Goal: Task Accomplishment & Management: Complete application form

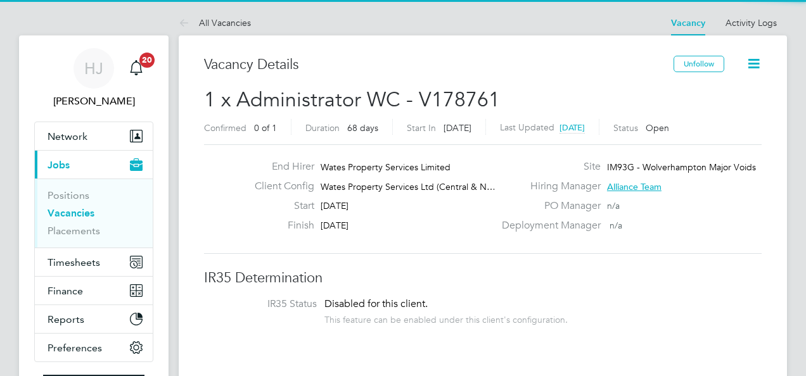
click at [623, 167] on span "IM93G - Wolverhampton Major Voids" at bounding box center [681, 167] width 149 height 11
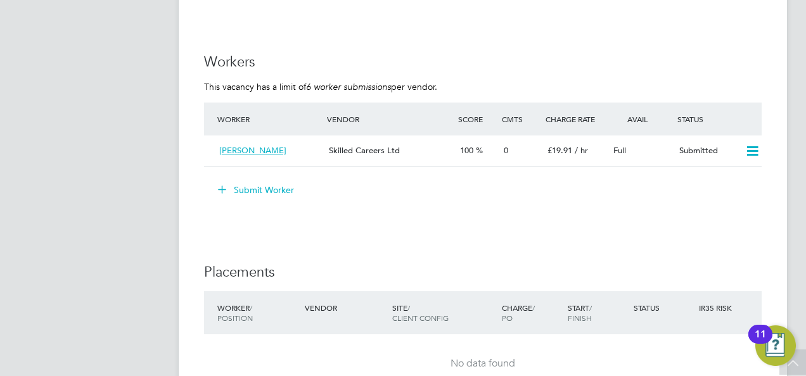
scroll to position [1140, 0]
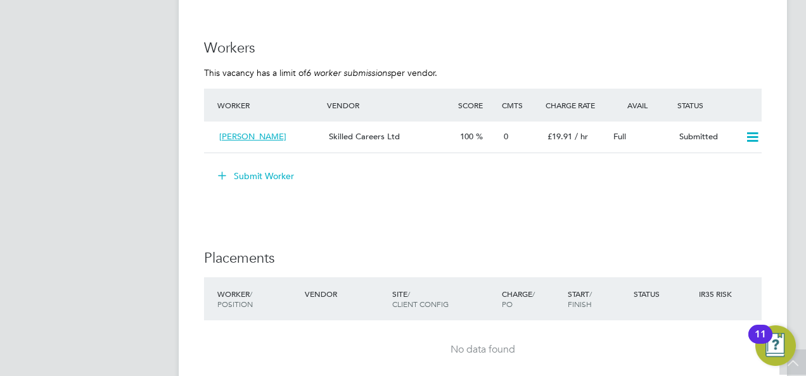
click at [244, 179] on button "Submit Worker" at bounding box center [256, 176] width 95 height 20
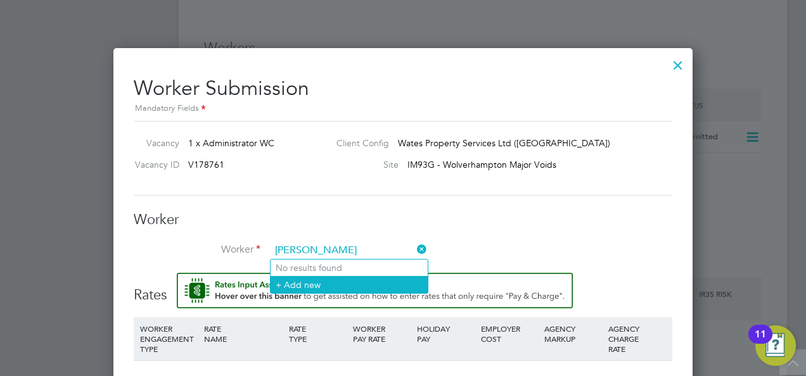
type input "caan ali"
click at [312, 286] on li "+ Add new" at bounding box center [348, 284] width 157 height 17
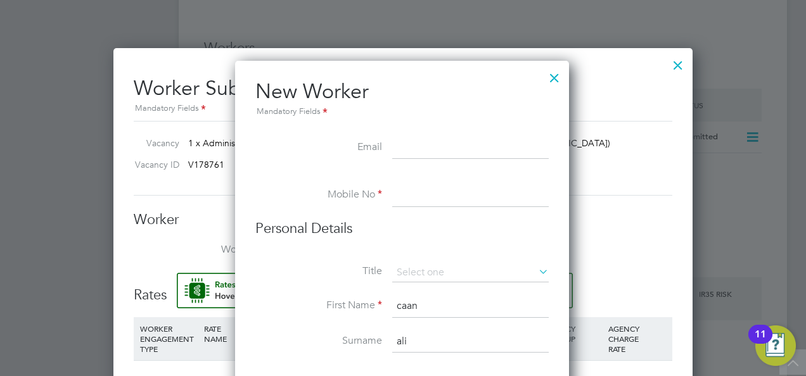
paste input "caan4201@gmail.com"
type input "caan4201@gmail.com"
paste input "07568460181"
type input "07568460181"
click at [401, 303] on input "caan" at bounding box center [470, 306] width 156 height 23
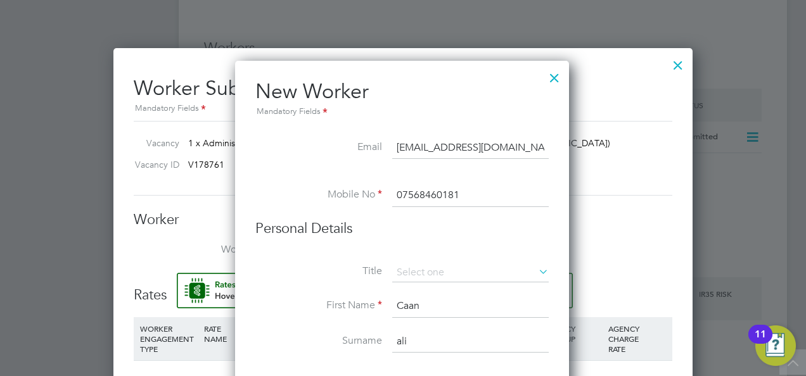
type input "Caan"
click at [483, 248] on li "Personal Details" at bounding box center [401, 242] width 293 height 44
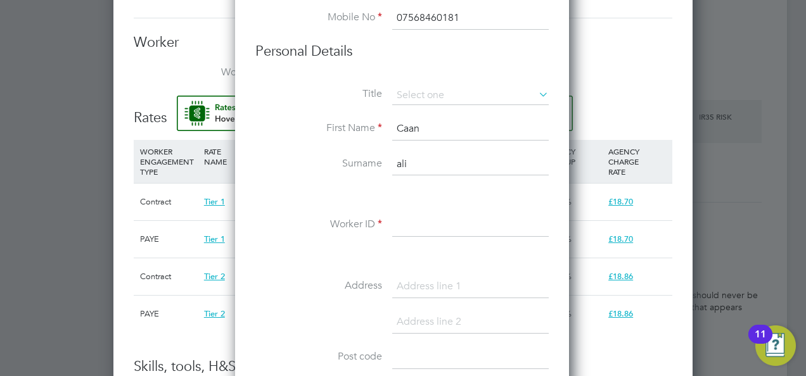
click at [398, 163] on input "ali" at bounding box center [470, 164] width 156 height 23
type input "Ali"
click at [405, 225] on input at bounding box center [470, 225] width 156 height 23
click at [422, 222] on input at bounding box center [470, 225] width 156 height 23
paste input "506252"
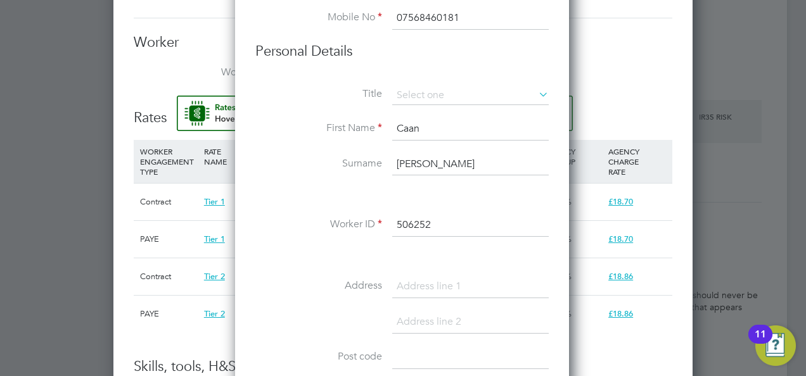
type input "506252"
click at [282, 251] on li at bounding box center [401, 256] width 293 height 13
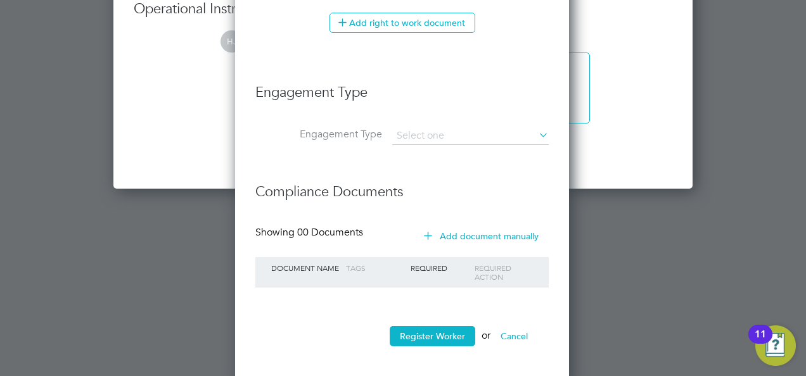
scroll to position [1896, 0]
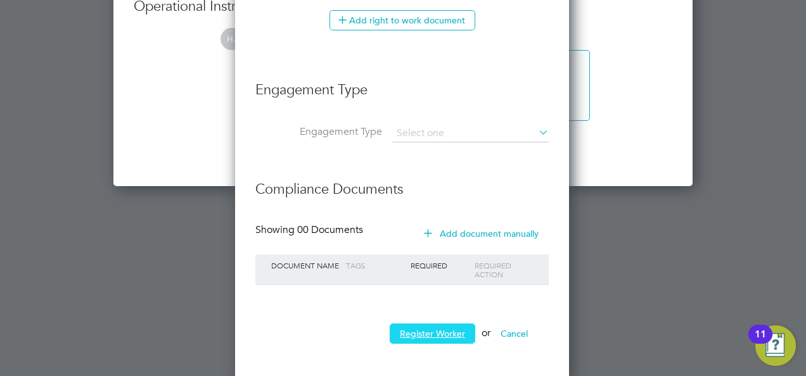
click at [461, 324] on button "Register Worker" at bounding box center [433, 334] width 86 height 20
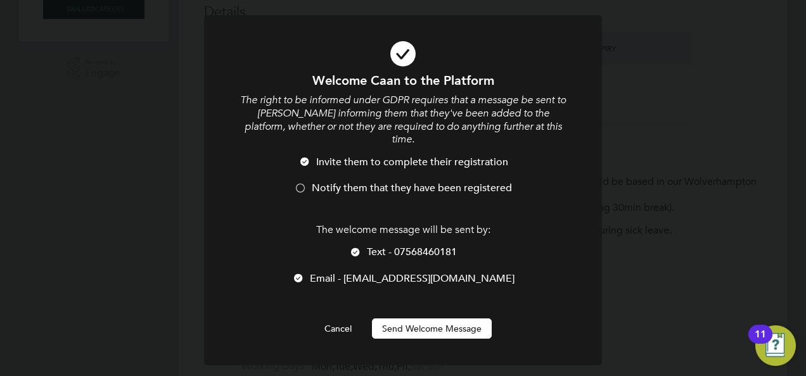
scroll to position [1072, 335]
click at [358, 247] on div at bounding box center [355, 253] width 13 height 13
click at [407, 319] on button "Send Welcome Message" at bounding box center [432, 329] width 120 height 20
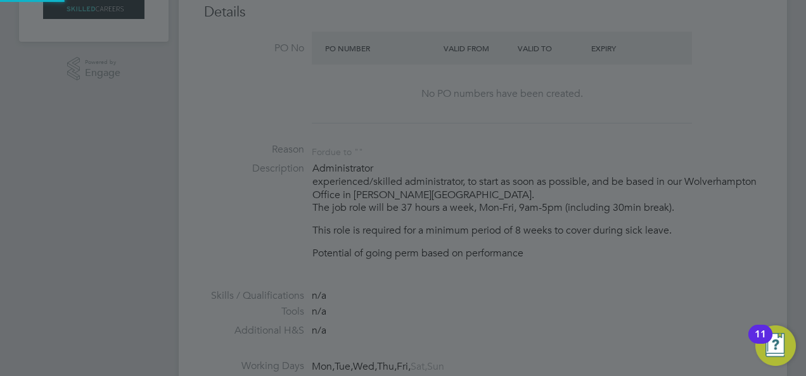
type input "Caan Ali (506252)"
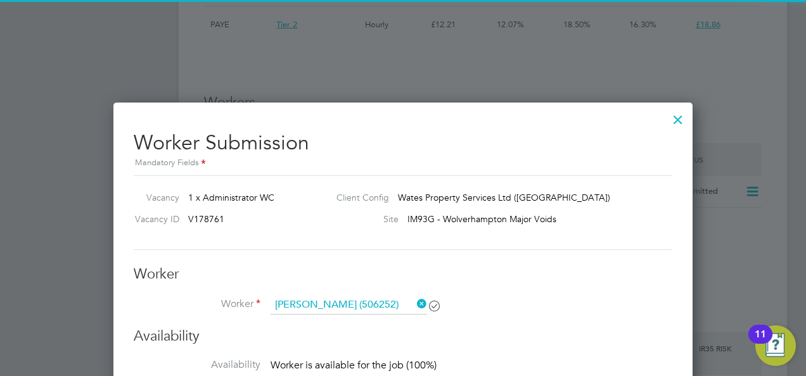
scroll to position [1140, 0]
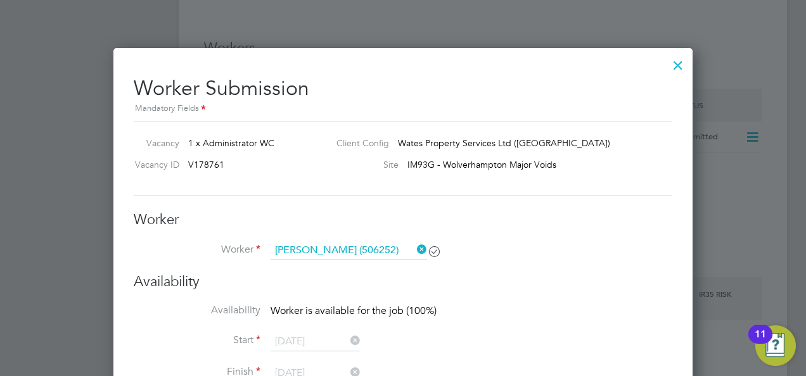
click at [575, 248] on li "Worker Caan Ali (506252)" at bounding box center [403, 257] width 538 height 32
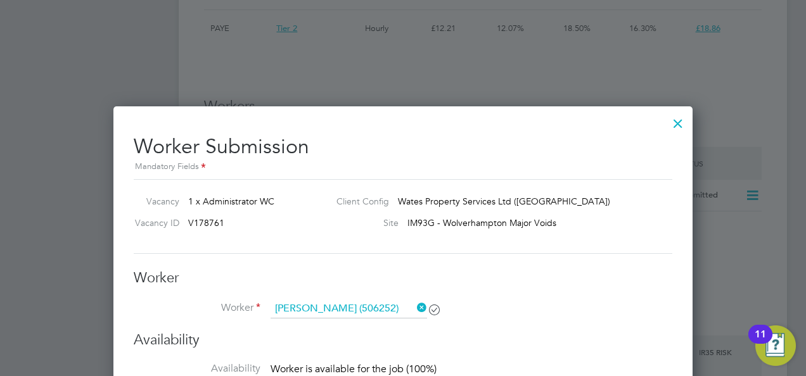
scroll to position [1013, 0]
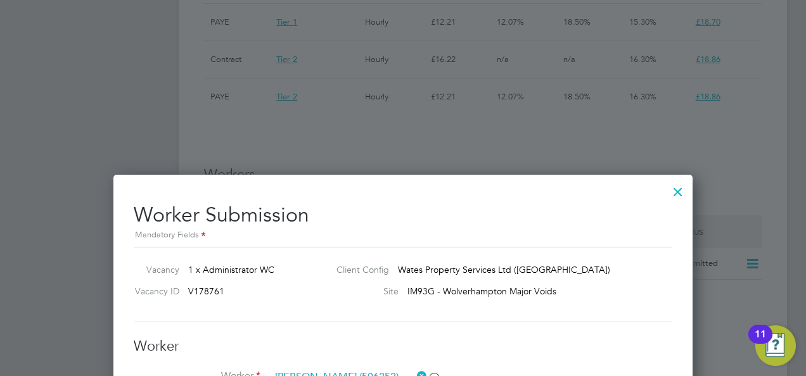
click at [676, 189] on div at bounding box center [677, 188] width 23 height 23
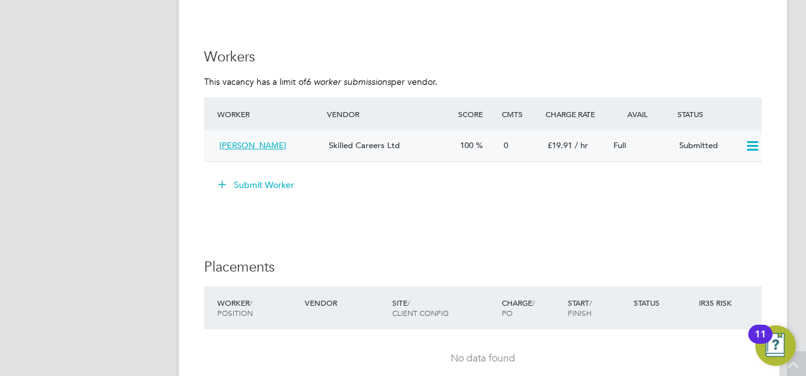
scroll to position [1140, 0]
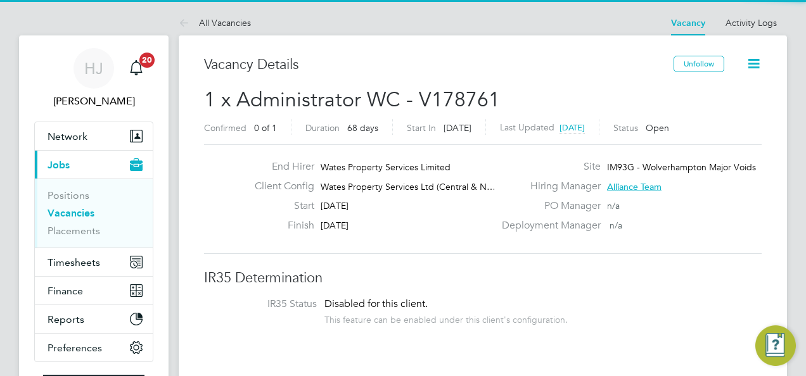
click at [250, 201] on label "Start" at bounding box center [279, 206] width 70 height 13
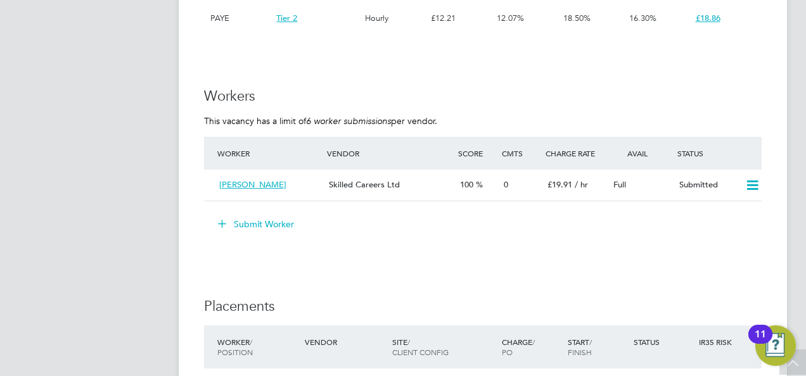
scroll to position [1115, 0]
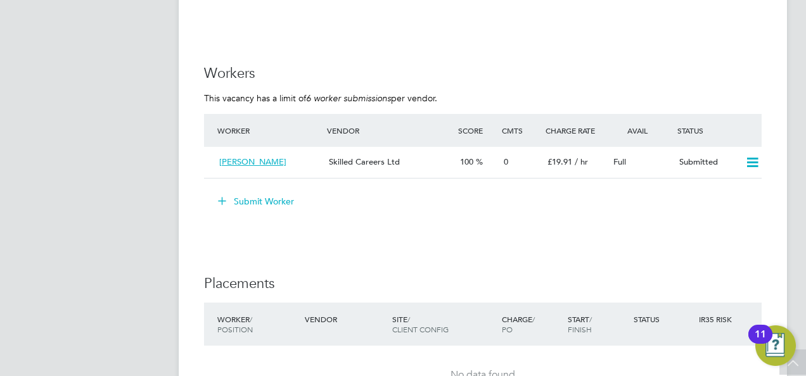
click at [250, 201] on button "Submit Worker" at bounding box center [256, 201] width 95 height 20
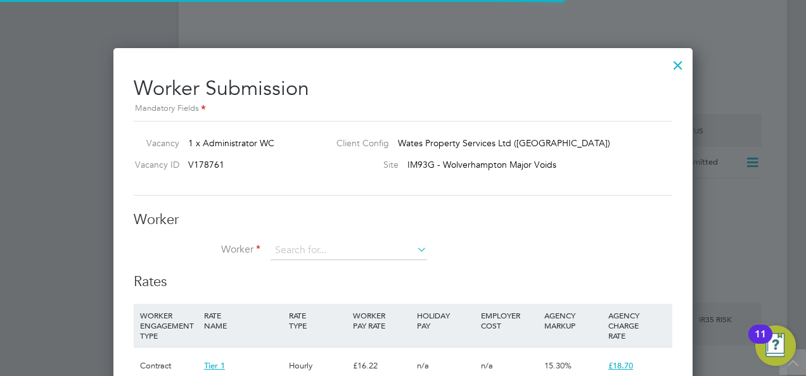
scroll to position [37, 86]
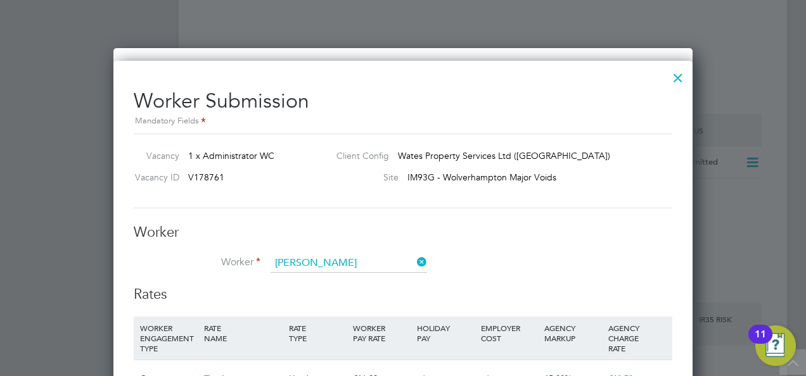
click at [307, 280] on b "Ali" at bounding box center [336, 281] width 73 height 11
type input "Caan Ali (506252)"
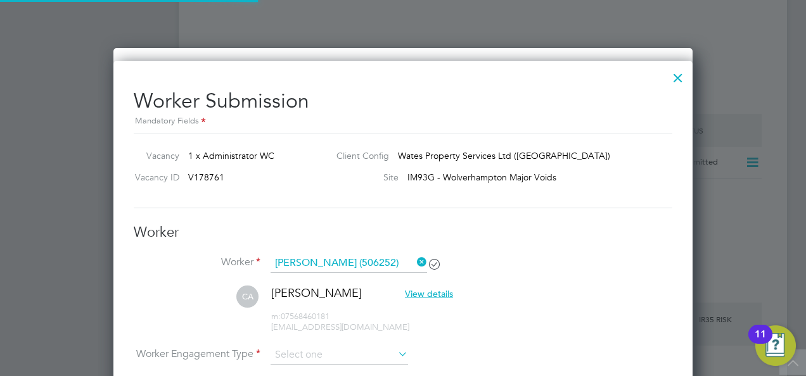
click at [569, 232] on h3 "Worker" at bounding box center [403, 233] width 538 height 18
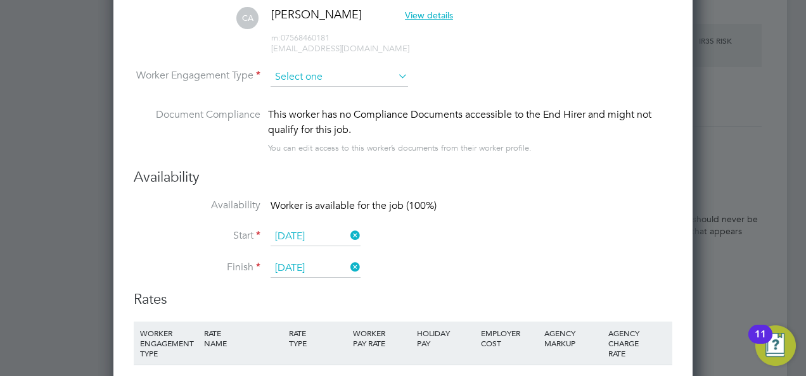
click at [310, 68] on input at bounding box center [338, 77] width 137 height 19
click at [301, 89] on li "Contract" at bounding box center [339, 92] width 138 height 16
type input "Contract"
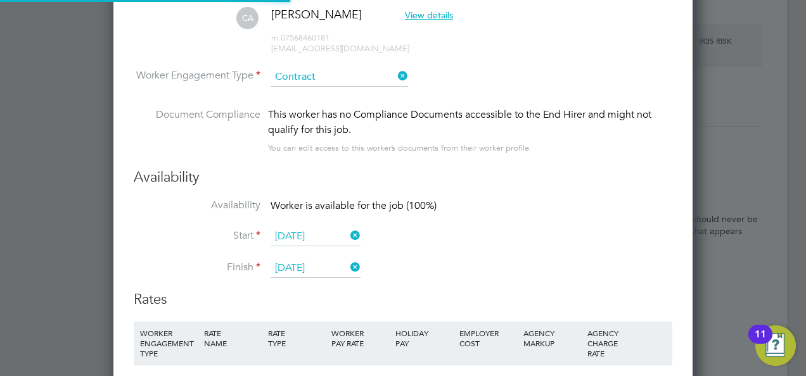
click at [531, 103] on li "Worker Engagement Type Contract" at bounding box center [403, 87] width 538 height 39
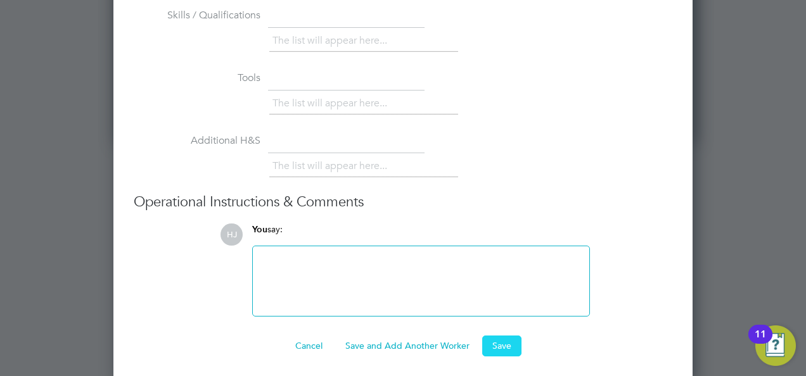
click at [498, 343] on button "Save" at bounding box center [501, 346] width 39 height 20
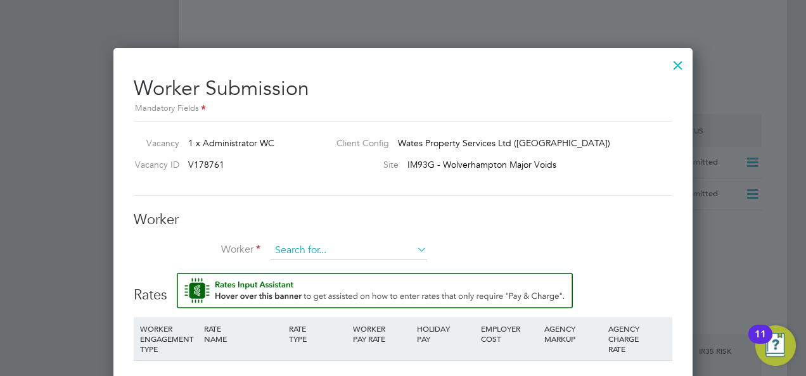
click at [371, 250] on input at bounding box center [348, 250] width 156 height 19
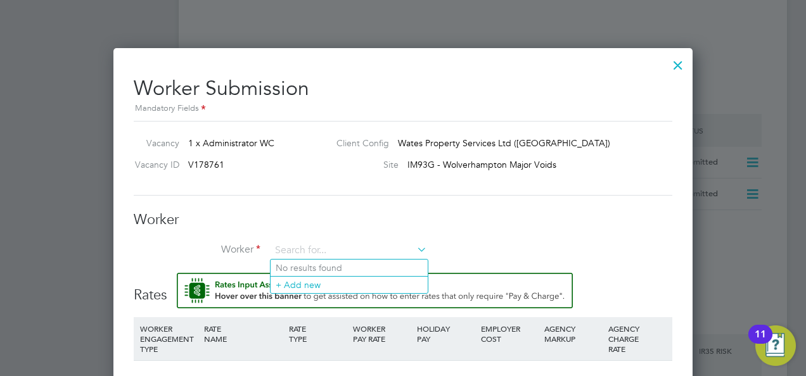
click at [674, 65] on div at bounding box center [677, 62] width 23 height 23
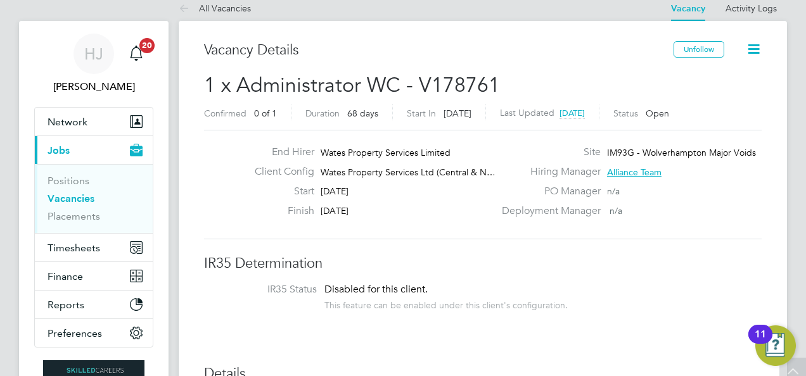
scroll to position [0, 0]
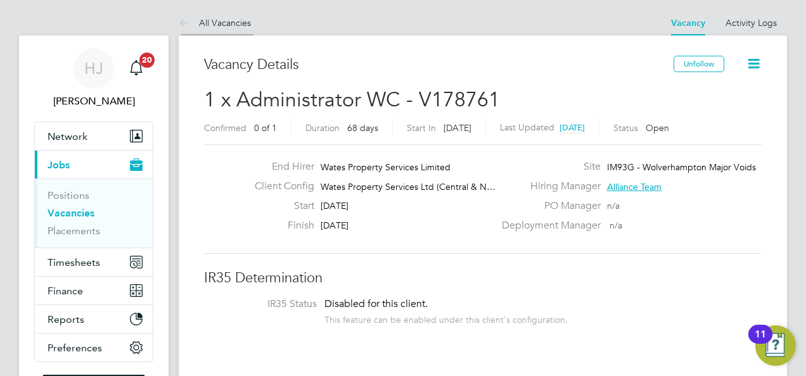
click at [206, 21] on link "All Vacancies" at bounding box center [215, 22] width 72 height 11
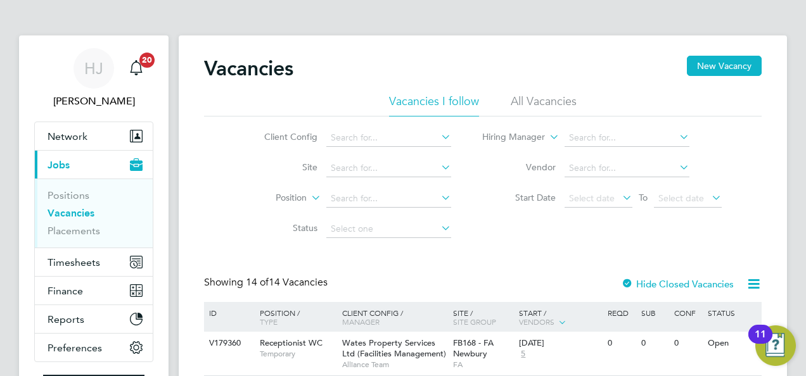
click at [227, 233] on div "Client Config Site Position Status Hiring Manager Vendor Start Date Select date…" at bounding box center [482, 181] width 557 height 128
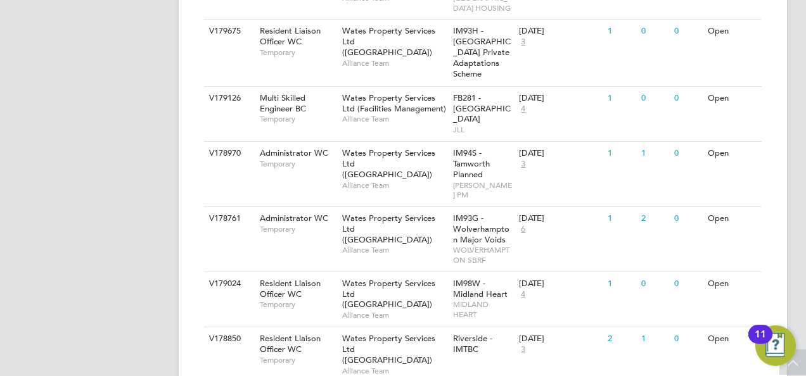
scroll to position [760, 0]
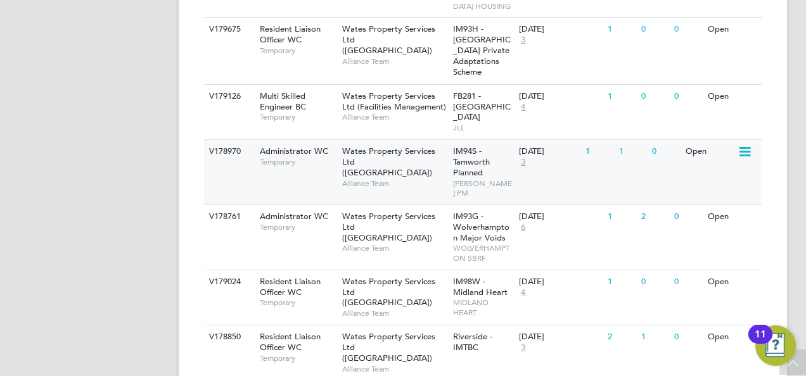
click at [453, 178] on span "IM94S - Tamworth Planned" at bounding box center [471, 162] width 37 height 32
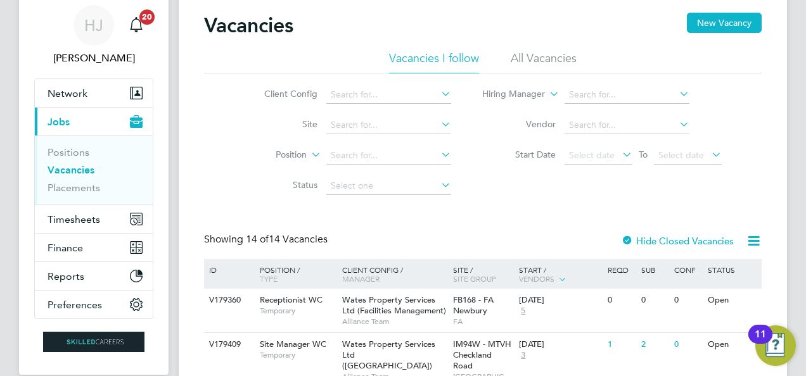
scroll to position [0, 0]
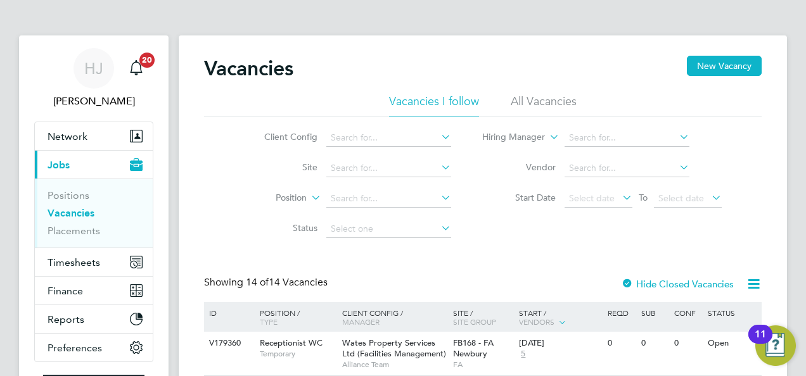
click at [208, 201] on div "Client Config Site Position Status Hiring Manager Vendor Start Date Select date…" at bounding box center [482, 181] width 557 height 128
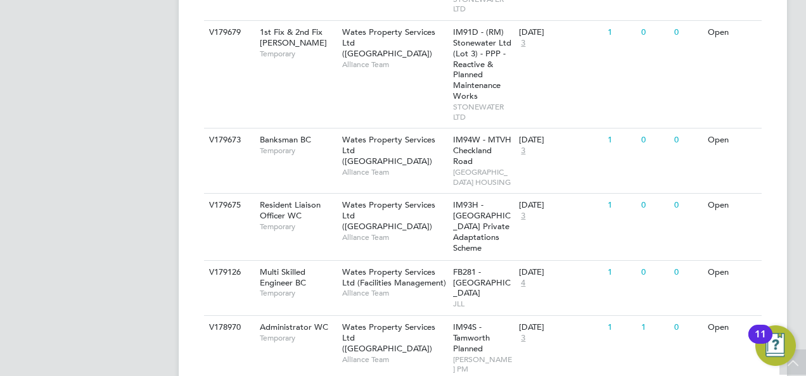
scroll to position [583, 0]
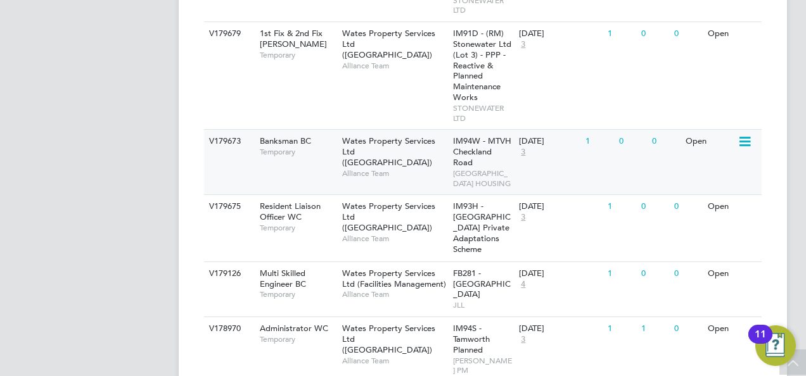
click at [383, 181] on div "Wates Property Services Ltd (Central & North) Alliance Team" at bounding box center [394, 157] width 111 height 54
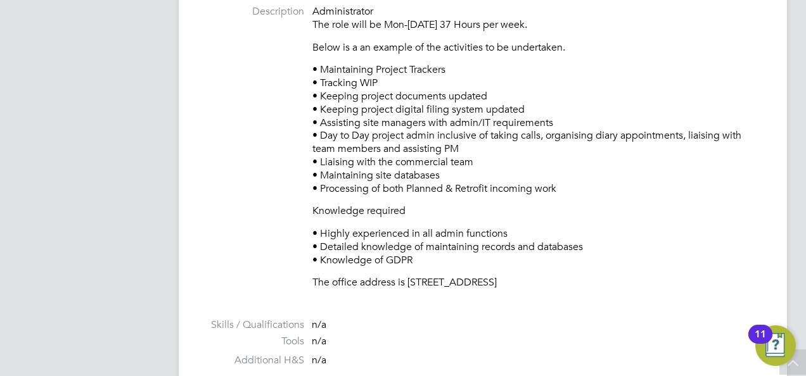
scroll to position [557, 0]
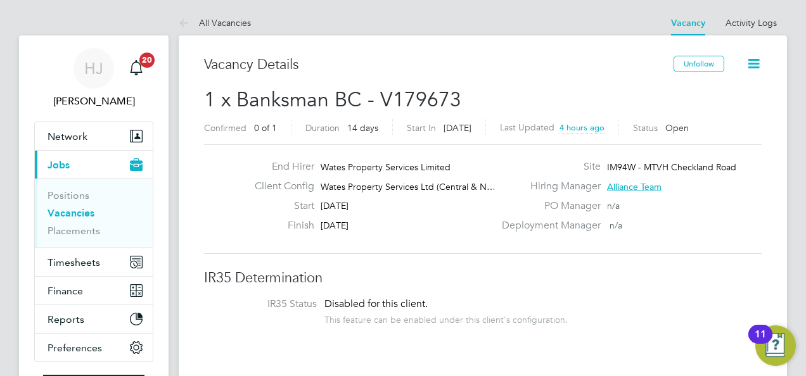
scroll to position [37, 89]
click at [462, 227] on div "Finish 17 Sep 2025" at bounding box center [369, 229] width 250 height 20
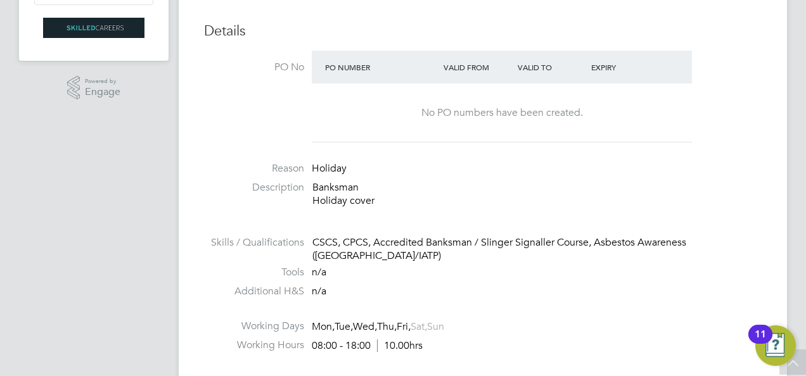
scroll to position [380, 0]
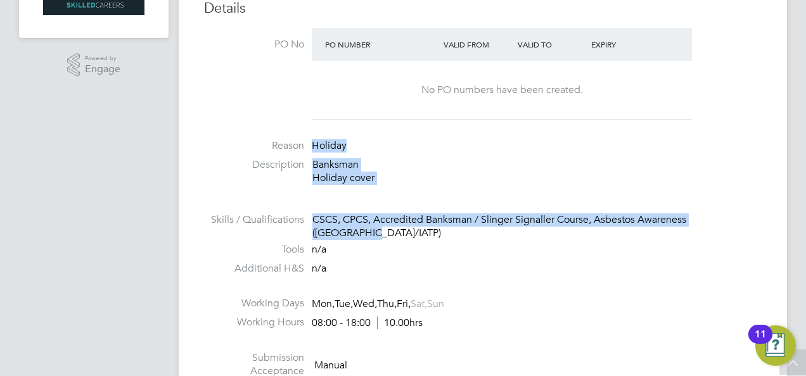
drag, startPoint x: 754, startPoint y: 218, endPoint x: 308, endPoint y: 143, distance: 452.2
click at [308, 143] on ul "PO No PO Number Valid From Valid To Expiry No PO numbers have been created. Rea…" at bounding box center [482, 223] width 557 height 391
copy ul "Holiday Description Banksman Holiday cover Skills / Qualifications CSCS, CPCS, …"
click at [520, 144] on li "Reason Holiday" at bounding box center [482, 148] width 557 height 19
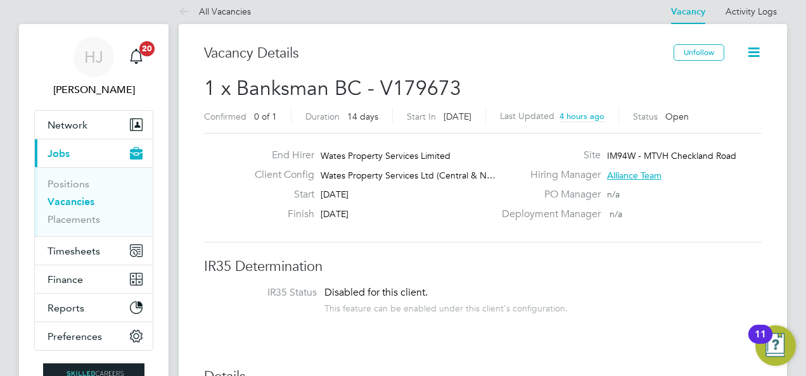
scroll to position [0, 0]
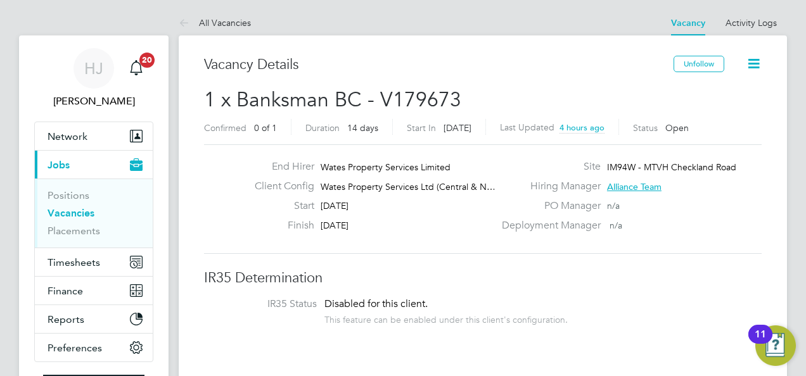
click at [672, 168] on span "IM94W - MTVH Checkland Road" at bounding box center [671, 167] width 129 height 11
drag, startPoint x: 645, startPoint y: 163, endPoint x: 733, endPoint y: 167, distance: 88.7
click at [733, 167] on span "IM94W - MTVH Checkland Road" at bounding box center [671, 167] width 129 height 11
copy span "MTVH Checkland Road"
click at [252, 241] on div "End Hirer Wates Property Services Limited Client Config Wates Property Services…" at bounding box center [482, 199] width 557 height 110
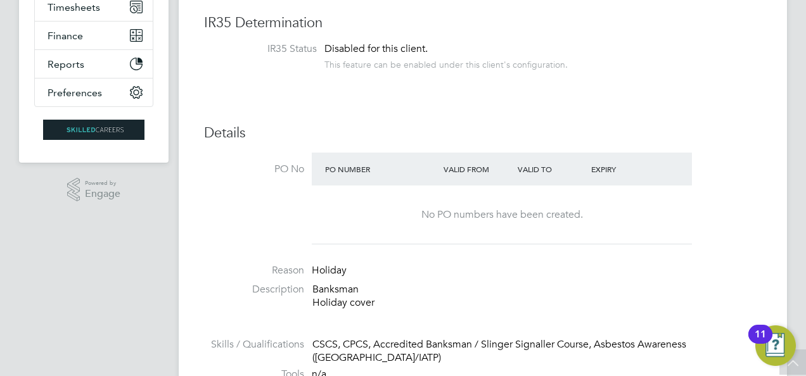
scroll to position [253, 0]
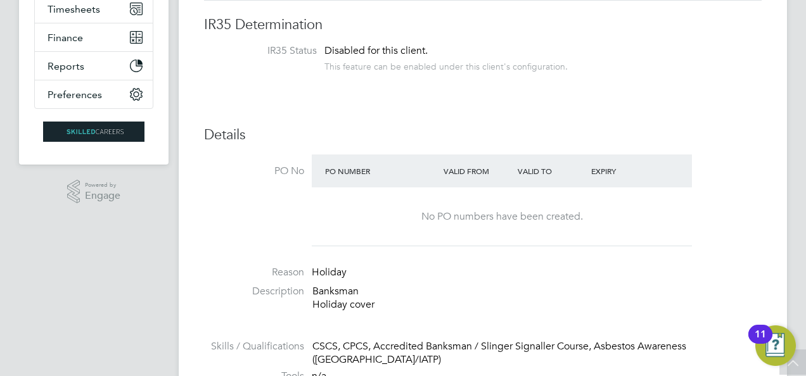
click at [727, 191] on li "PO No PO Number Valid From Valid To Expiry No PO numbers have been created." at bounding box center [482, 204] width 557 height 99
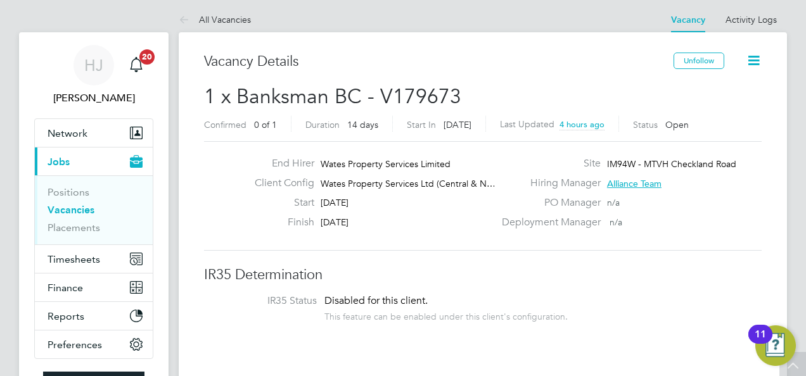
scroll to position [0, 0]
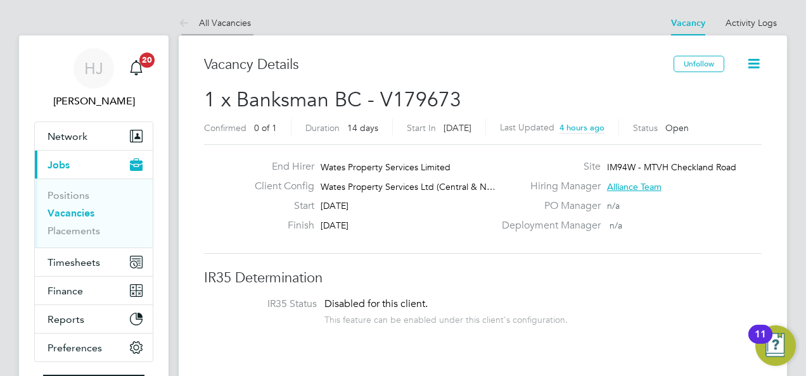
click at [184, 23] on icon at bounding box center [187, 24] width 16 height 16
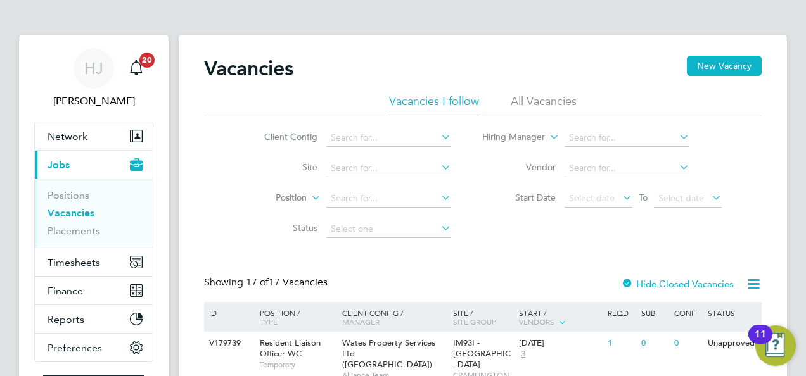
click at [215, 205] on div "Client Config Site Position Status Hiring Manager Vendor Start Date Select date…" at bounding box center [482, 181] width 557 height 128
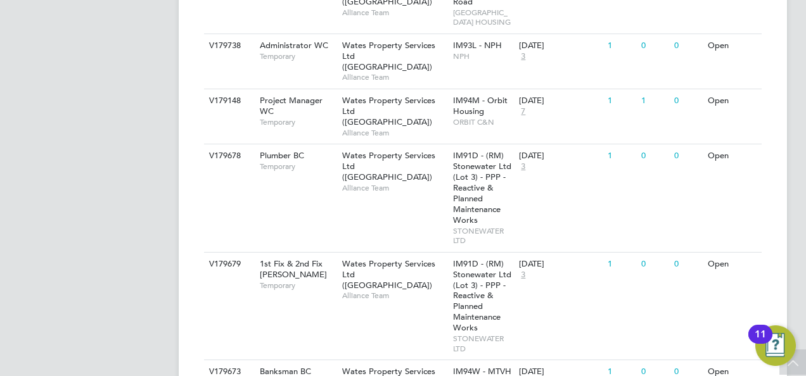
scroll to position [532, 0]
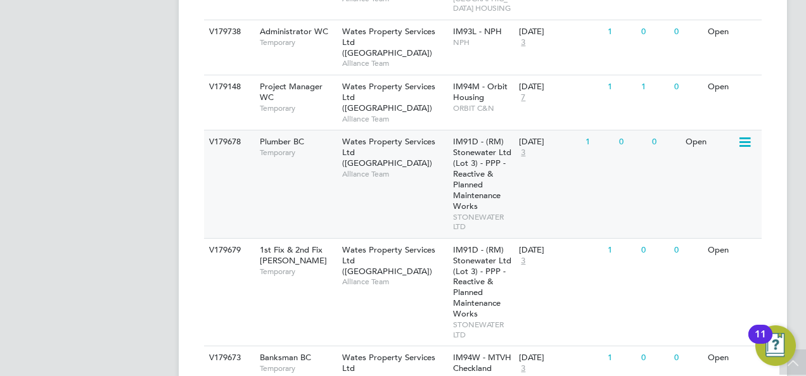
click at [281, 172] on div "V179678 Plumber BC Temporary Wates Property Services Ltd (Central & North) Alli…" at bounding box center [482, 184] width 557 height 108
click at [298, 256] on div "1st Fix & 2nd Fix Carpenter BC Temporary" at bounding box center [294, 261] width 89 height 44
click at [186, 247] on div "Vacancies New Vacancy Vacancies I follow All Vacancies Client Config Site Posit…" at bounding box center [483, 216] width 608 height 1427
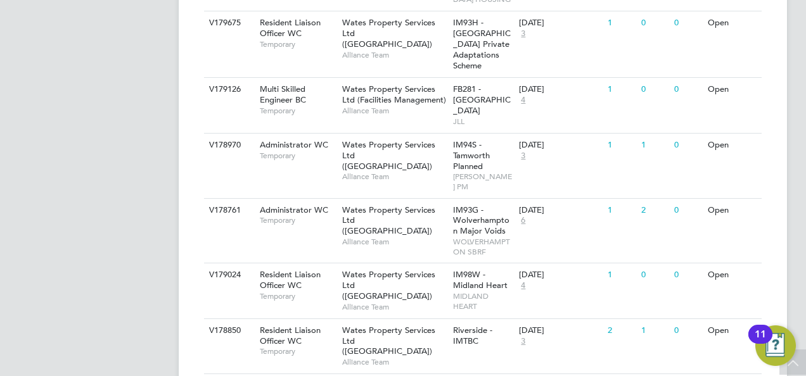
scroll to position [937, 0]
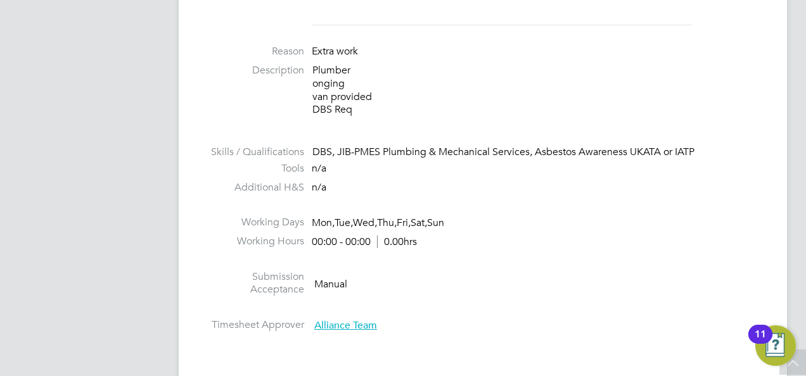
scroll to position [456, 0]
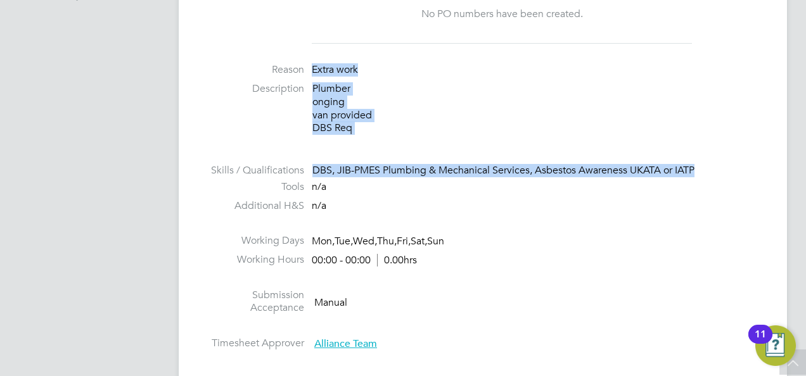
drag, startPoint x: 714, startPoint y: 169, endPoint x: 315, endPoint y: 58, distance: 414.1
click at [315, 58] on ul "PO No PO Number Valid From Valid To Expiry No PO numbers have been created. Rea…" at bounding box center [482, 154] width 557 height 404
copy ul "Extra work Description Plumber onging van provided DBS Req Skills / Qualificati…"
click at [537, 148] on li at bounding box center [482, 156] width 557 height 16
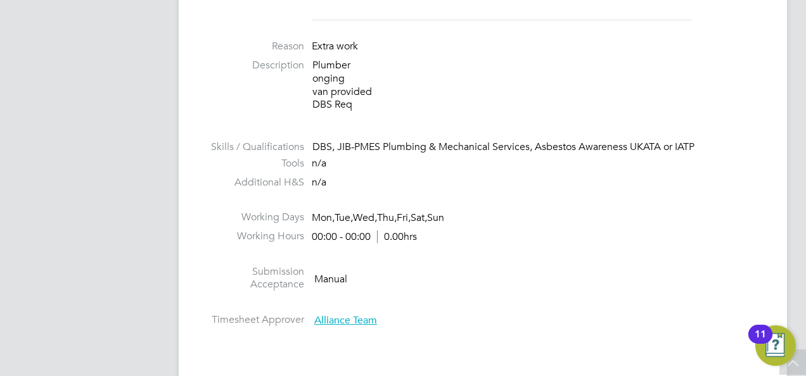
scroll to position [481, 0]
click at [410, 213] on span "Fri," at bounding box center [403, 216] width 14 height 13
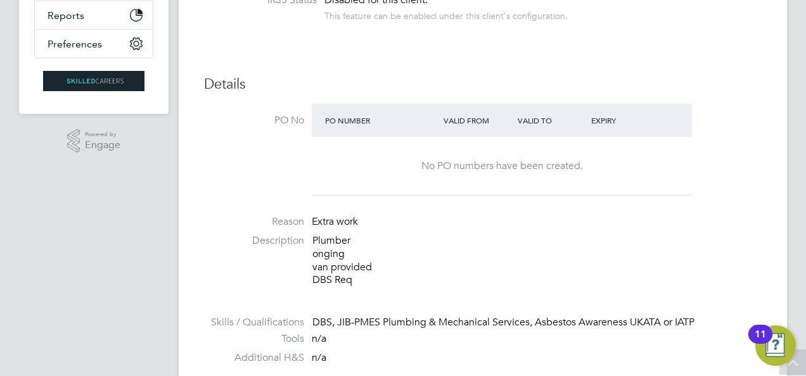
scroll to position [329, 0]
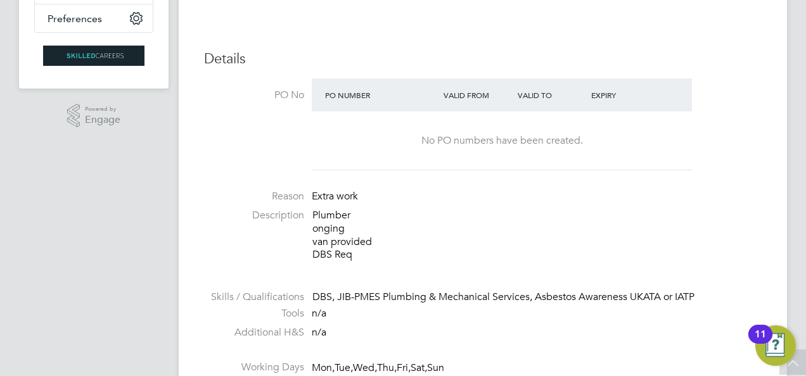
click at [362, 345] on li at bounding box center [482, 353] width 557 height 16
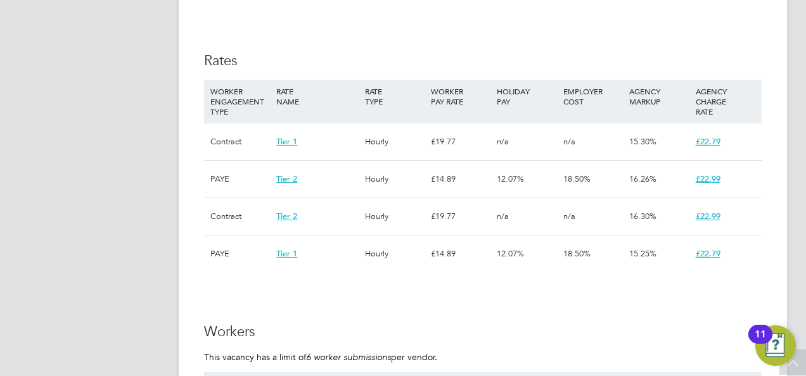
scroll to position [836, 0]
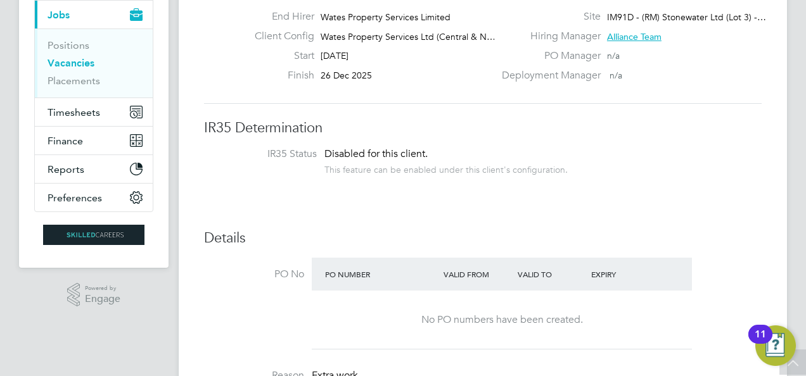
click at [229, 289] on li "PO No PO Number Valid From Valid To Expiry No PO numbers have been created." at bounding box center [482, 307] width 557 height 99
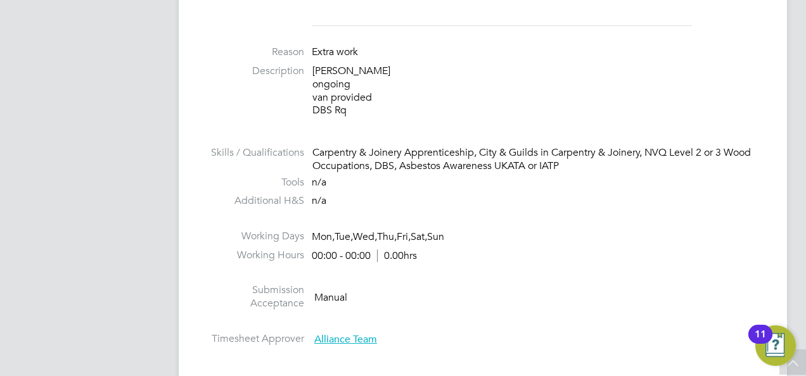
scroll to position [479, 0]
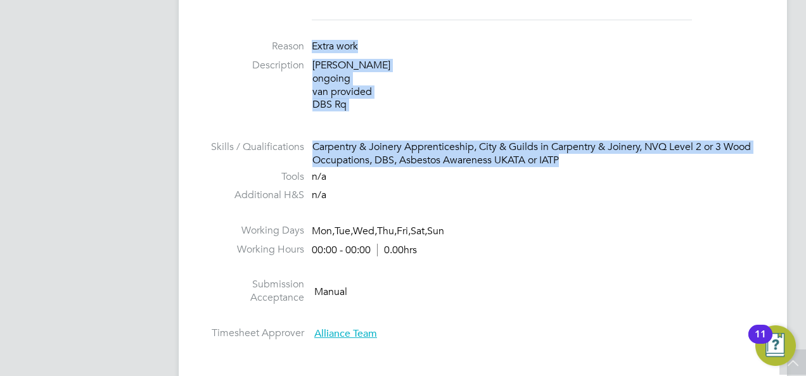
drag, startPoint x: 568, startPoint y: 159, endPoint x: 307, endPoint y: 37, distance: 287.6
click at [307, 37] on ul "PO No PO Number Valid From Valid To Expiry No PO numbers have been created. Rea…" at bounding box center [482, 136] width 557 height 417
copy ul "Extra work Description [PERSON_NAME] ongoing van provided DBS Rq Skills / Quali…"
